Goal: Communication & Community: Ask a question

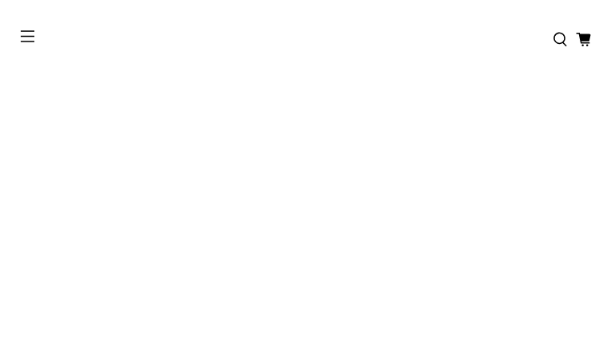
type input "********"
type input "**********"
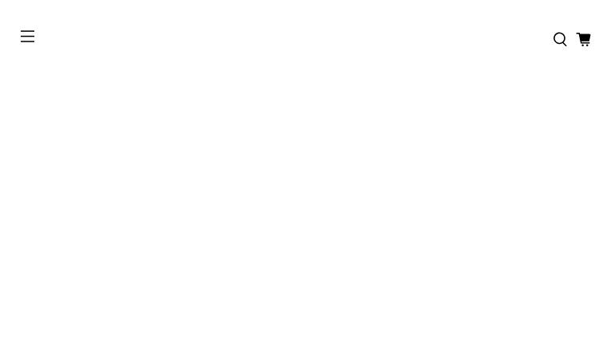
type input "**********"
